Goal: Transaction & Acquisition: Book appointment/travel/reservation

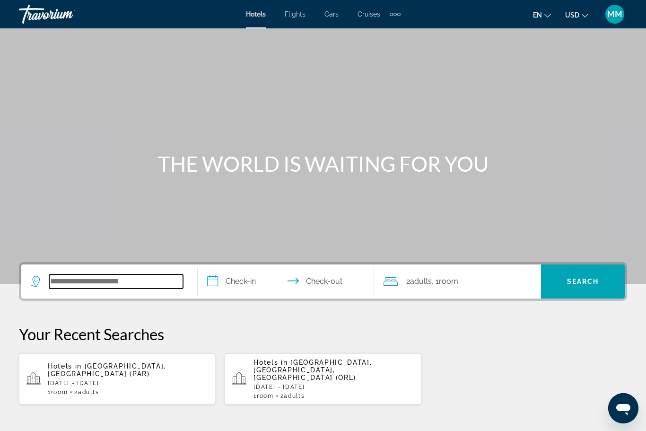
click at [62, 282] on input "Search widget" at bounding box center [116, 281] width 134 height 14
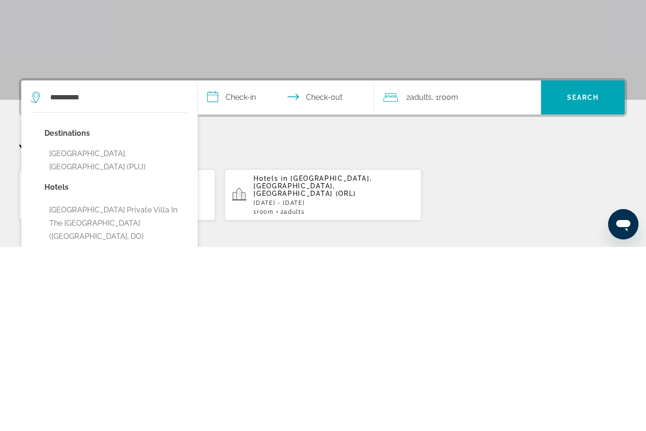
scroll to position [184, 0]
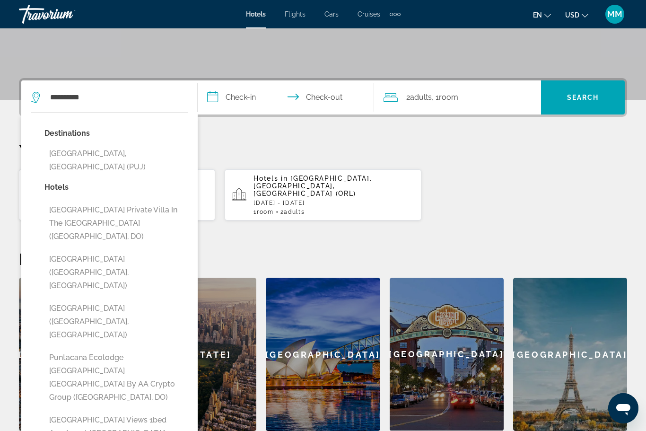
click at [57, 164] on button "[GEOGRAPHIC_DATA], [GEOGRAPHIC_DATA] (PUJ)" at bounding box center [116, 160] width 144 height 31
type input "**********"
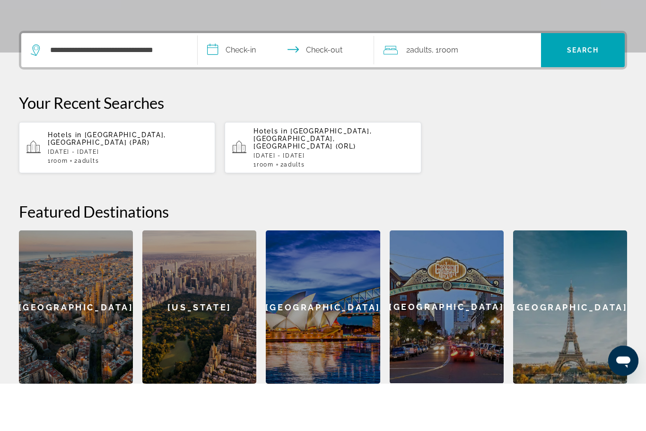
click at [253, 81] on input "**********" at bounding box center [288, 99] width 180 height 37
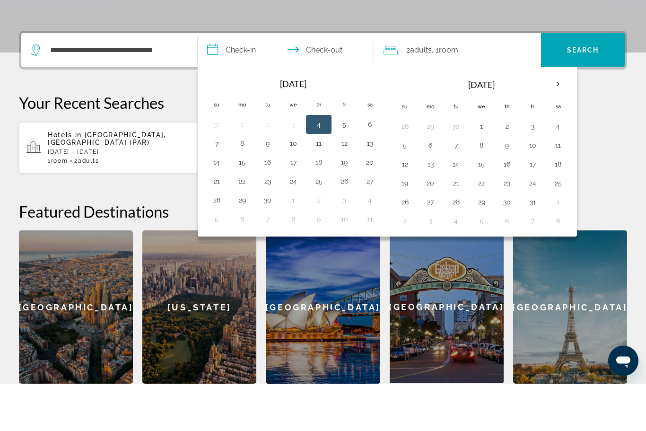
scroll to position [231, 0]
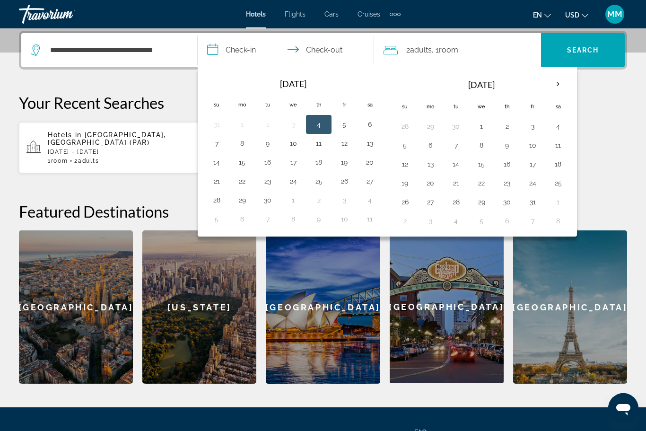
click at [554, 84] on th "Next month" at bounding box center [558, 84] width 26 height 21
click at [557, 81] on th "Next month" at bounding box center [558, 84] width 26 height 21
click at [555, 78] on th "Next month" at bounding box center [558, 84] width 26 height 21
click at [555, 79] on th "Next month" at bounding box center [558, 84] width 26 height 21
click at [556, 81] on th "Next month" at bounding box center [558, 84] width 26 height 21
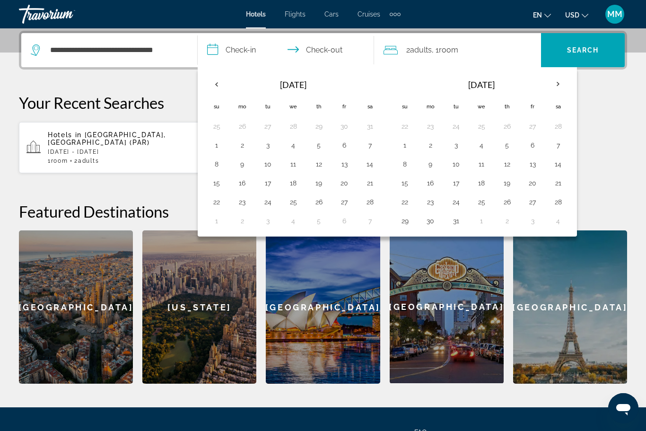
click at [559, 82] on th "Next month" at bounding box center [558, 84] width 26 height 21
click at [480, 129] on button "1" at bounding box center [481, 126] width 15 height 13
click at [479, 149] on button "8" at bounding box center [481, 145] width 15 height 13
type input "**********"
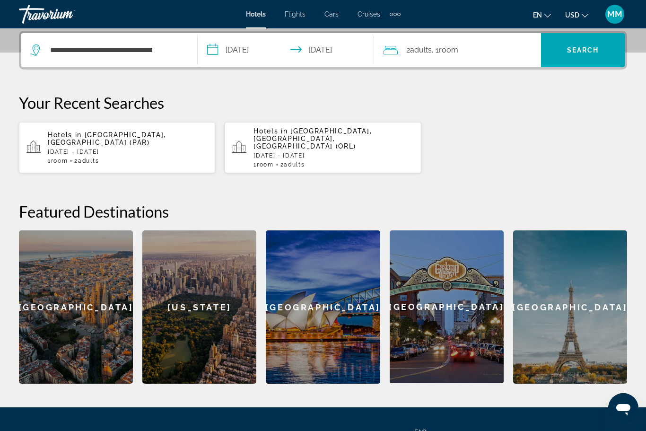
click at [507, 52] on div "2 Adult Adults , 1 Room rooms" at bounding box center [462, 50] width 157 height 13
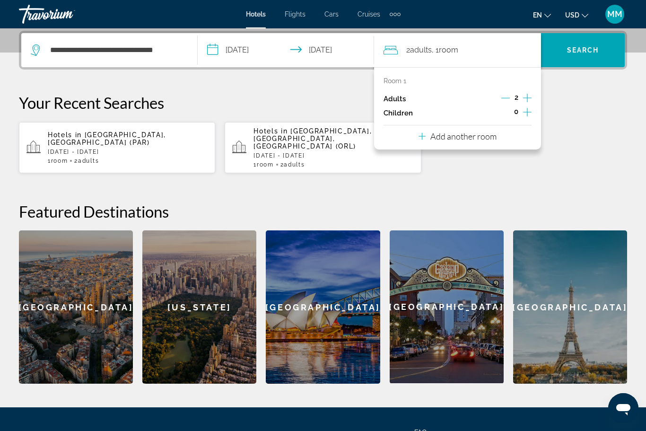
click at [436, 139] on p "Add another room" at bounding box center [463, 136] width 66 height 10
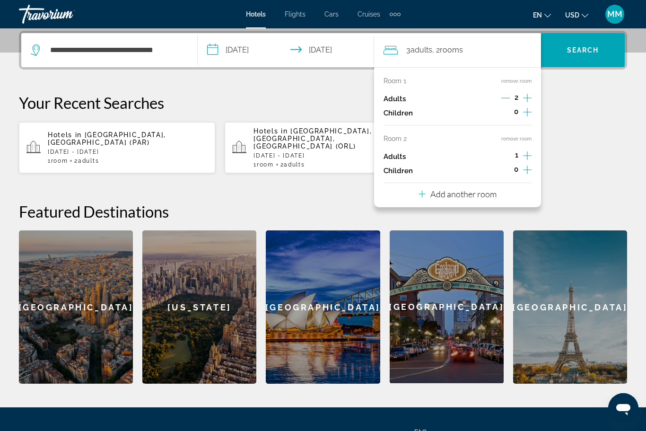
click at [524, 104] on icon "Increment adults" at bounding box center [527, 97] width 9 height 11
click at [579, 51] on span "Search" at bounding box center [583, 50] width 32 height 8
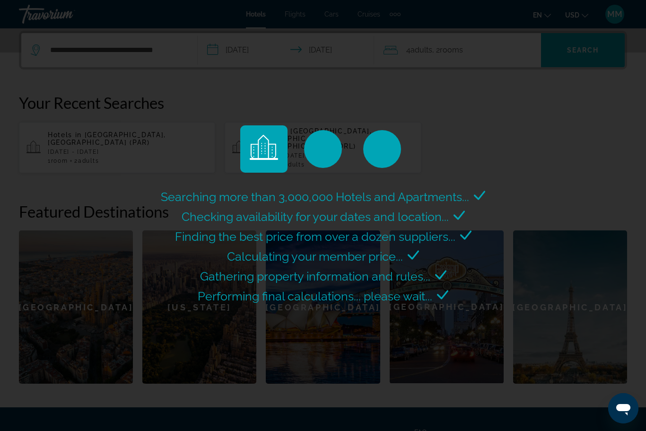
scroll to position [31, 0]
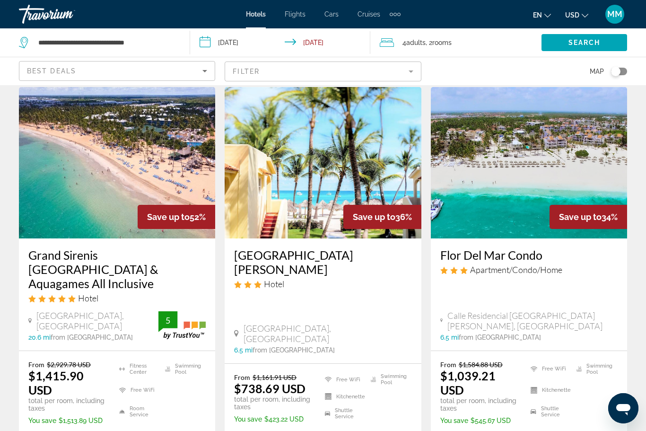
click at [572, 10] on button "USD USD ($) MXN (Mex$) CAD (Can$) GBP (£) EUR (€) AUD (A$) NZD (NZ$) CNY (CN¥)" at bounding box center [576, 15] width 23 height 14
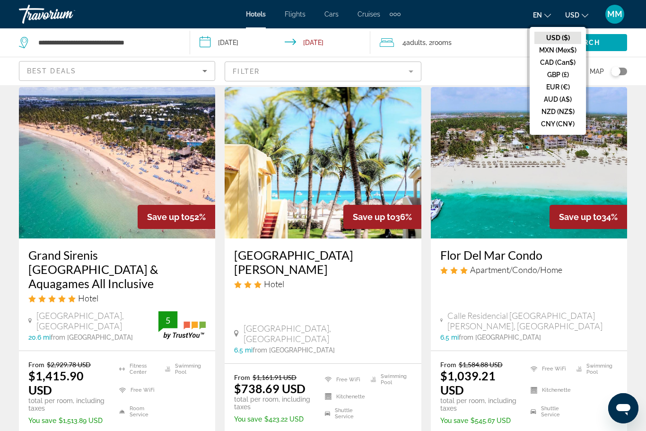
click at [541, 64] on button "CAD (Can$)" at bounding box center [557, 62] width 47 height 12
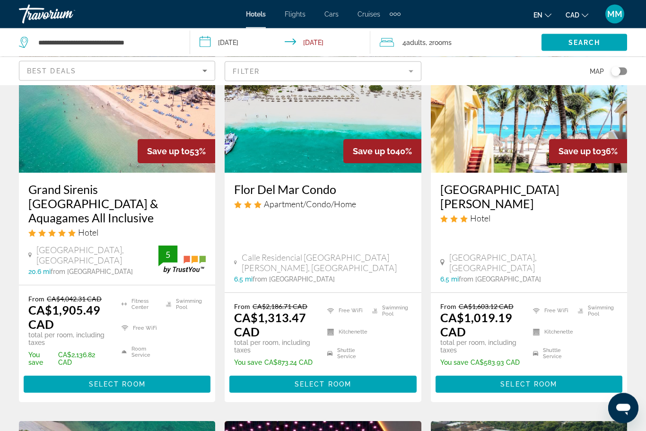
scroll to position [97, 0]
click at [113, 380] on span "Select Room" at bounding box center [117, 384] width 57 height 8
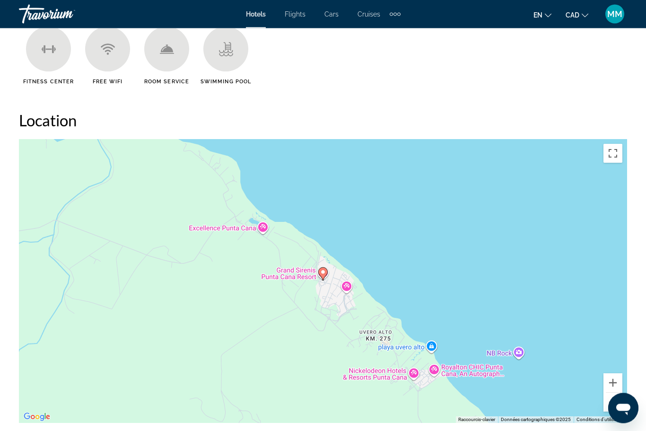
scroll to position [978, 0]
